Goal: Find specific page/section: Find specific page/section

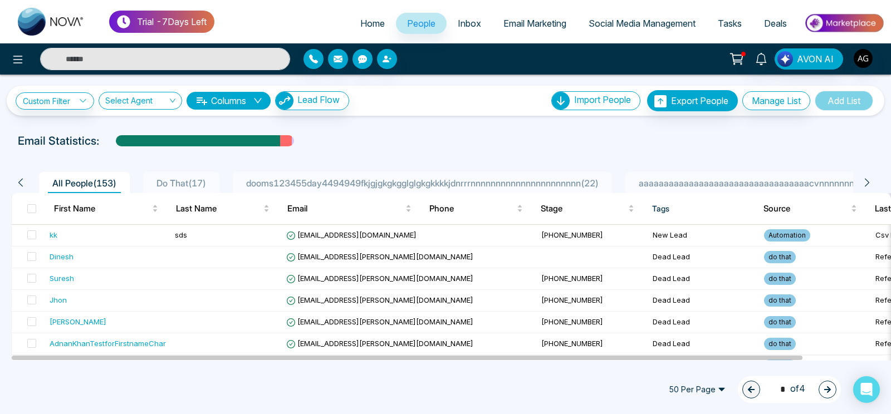
click at [362, 18] on span "Home" at bounding box center [372, 23] width 24 height 11
select select "*"
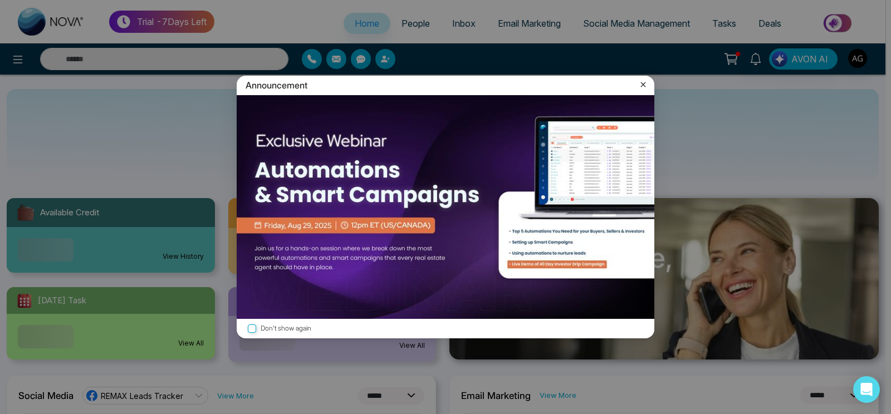
click at [641, 85] on icon at bounding box center [642, 84] width 11 height 11
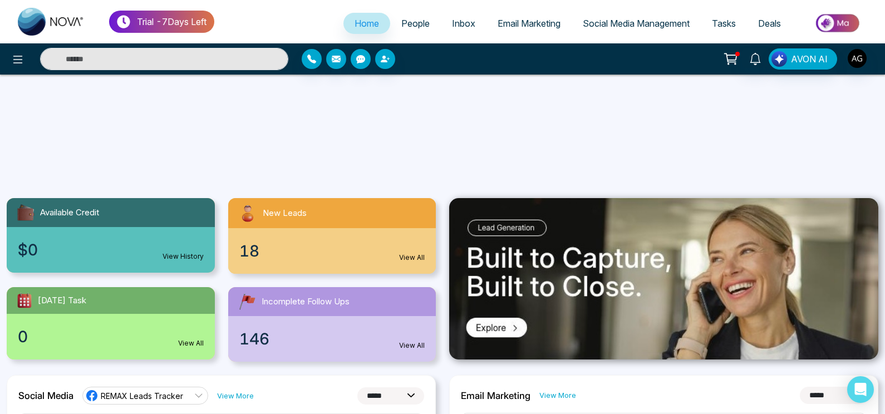
select select "*"
